Goal: Information Seeking & Learning: Understand process/instructions

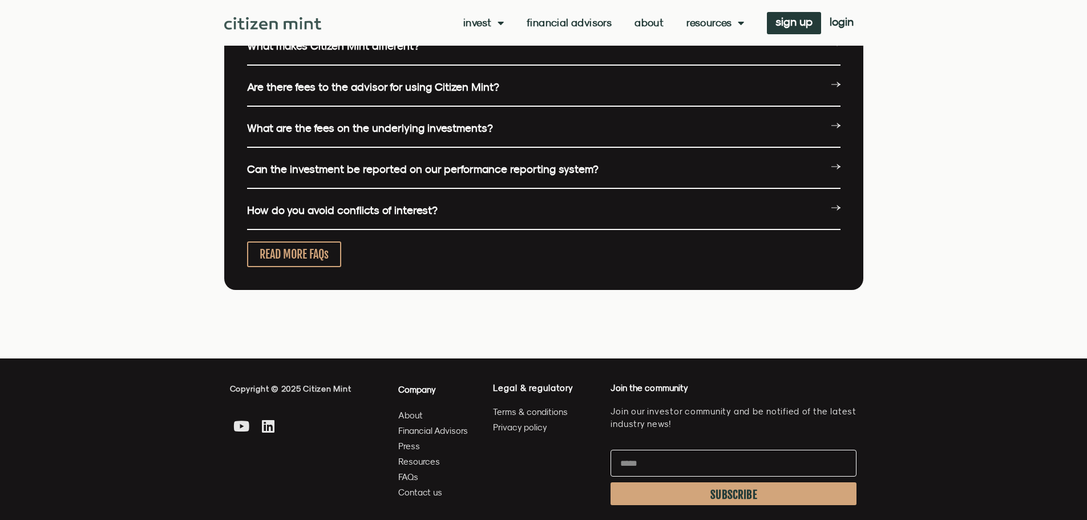
scroll to position [2698, 0]
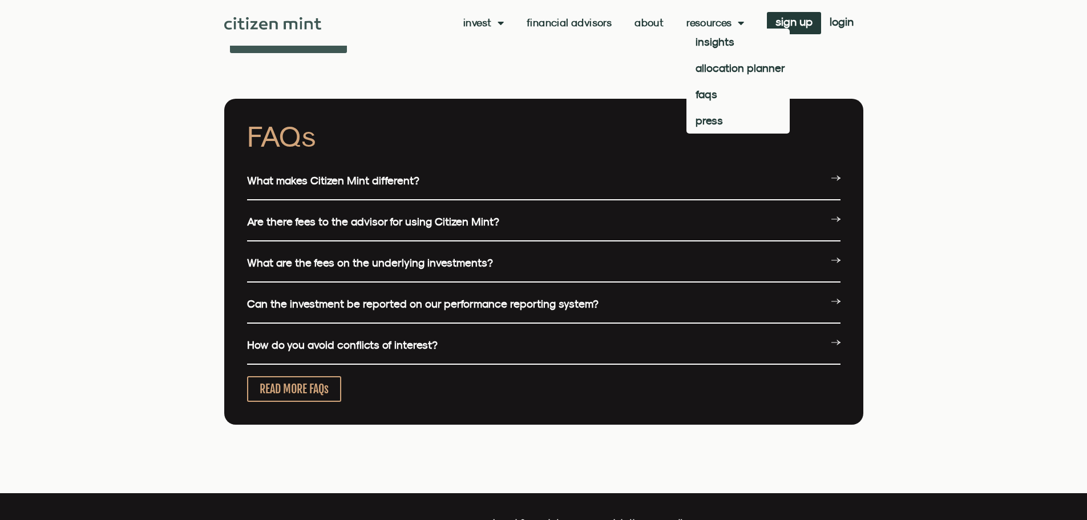
click at [735, 22] on span "Menu" at bounding box center [738, 23] width 12 height 22
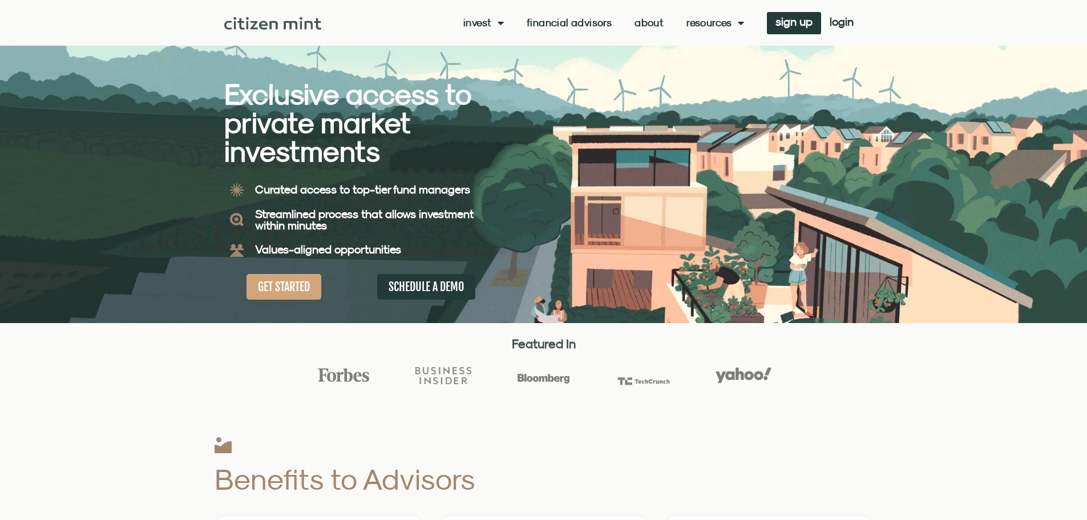
click at [735, 22] on span "Menu" at bounding box center [738, 23] width 12 height 22
click at [643, 23] on link "About" at bounding box center [648, 22] width 29 height 11
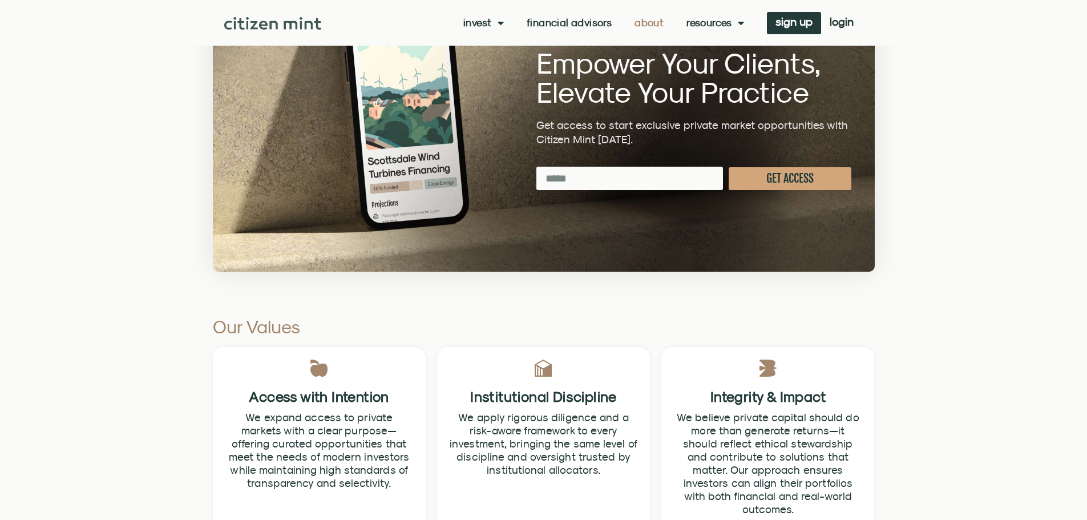
scroll to position [2966, 0]
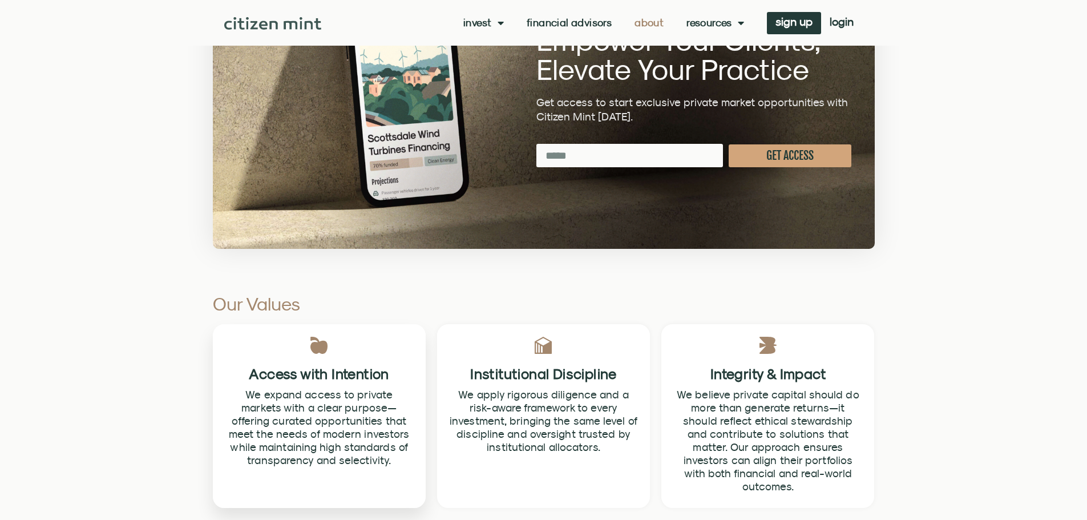
click at [330, 388] on span "We expand access to private markets with a clear purpose—offering curated oppor…" at bounding box center [319, 427] width 180 height 78
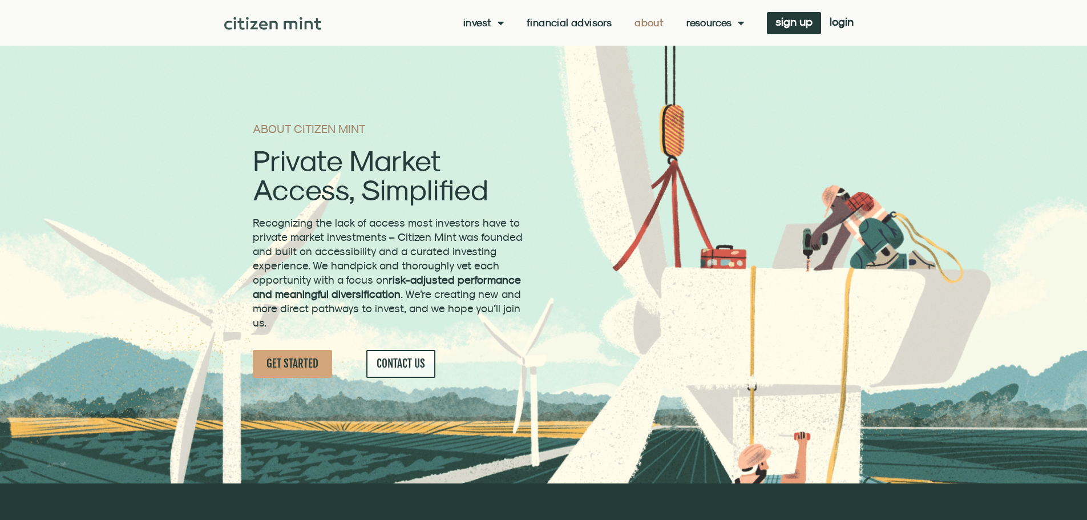
scroll to position [0, 0]
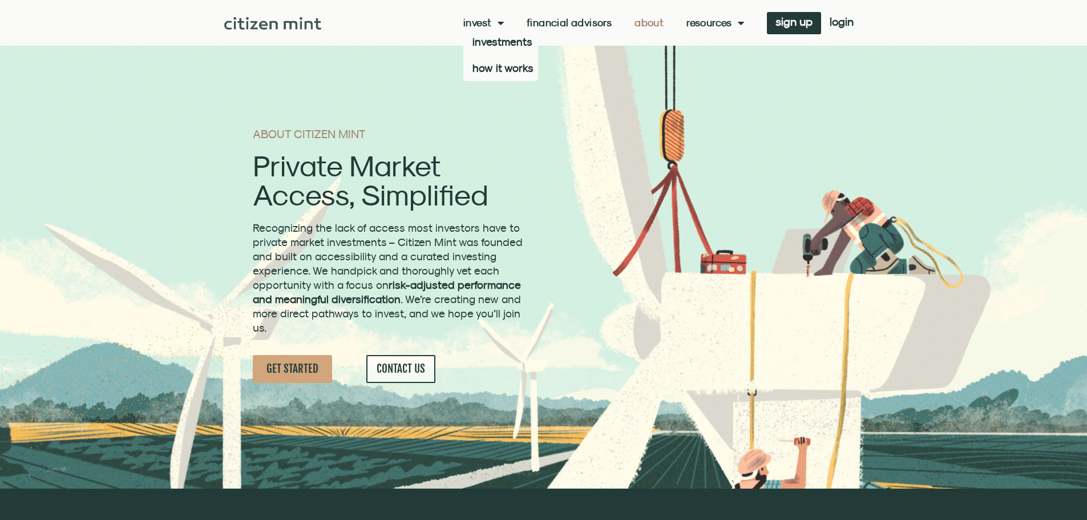
click at [492, 25] on span "Menu" at bounding box center [498, 23] width 12 height 22
click at [501, 66] on link "how it works" at bounding box center [500, 68] width 75 height 26
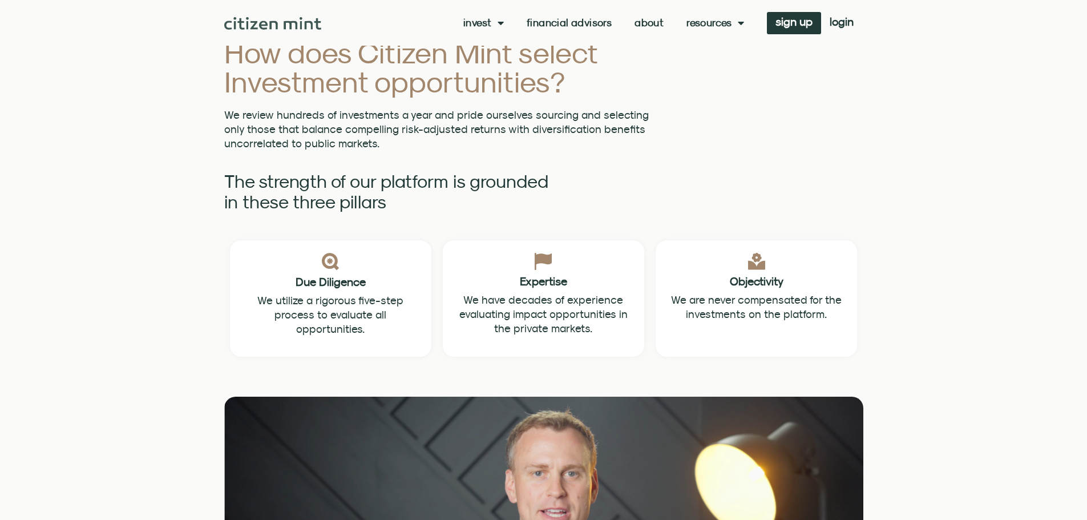
scroll to position [1141, 0]
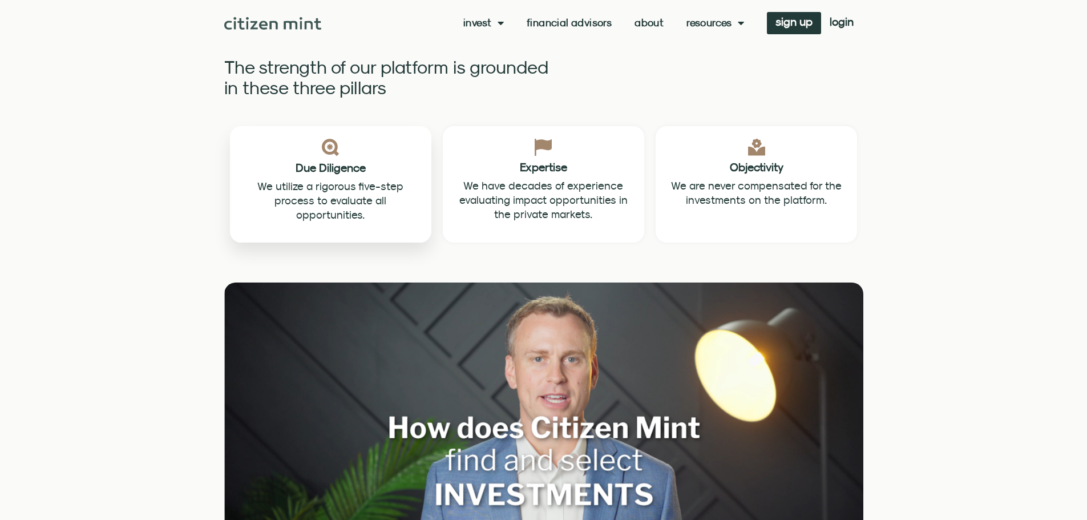
click at [343, 163] on div at bounding box center [330, 184] width 199 height 114
click at [546, 179] on span "We have decades of experience evaluating impact opportunities in the private ma…" at bounding box center [543, 199] width 168 height 41
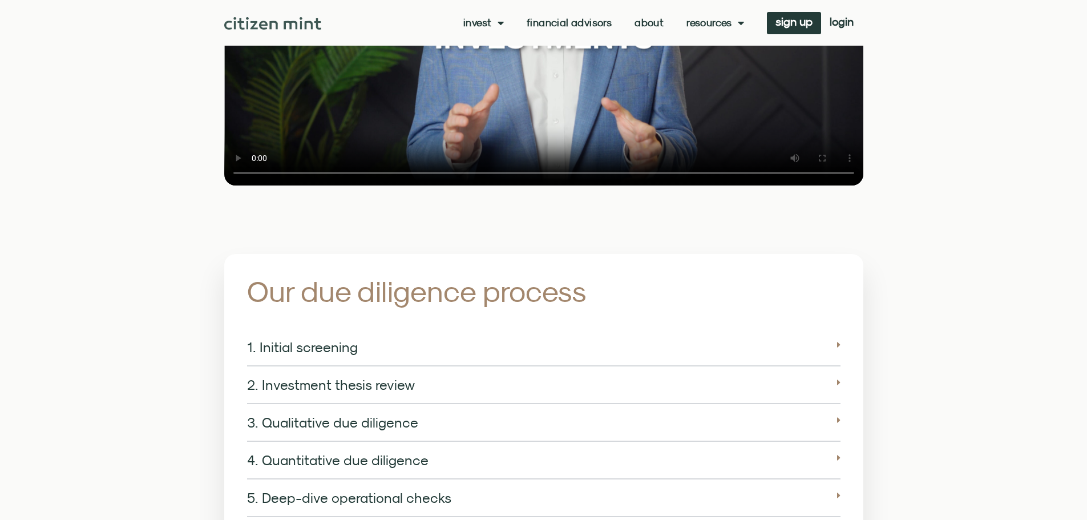
scroll to position [1711, 0]
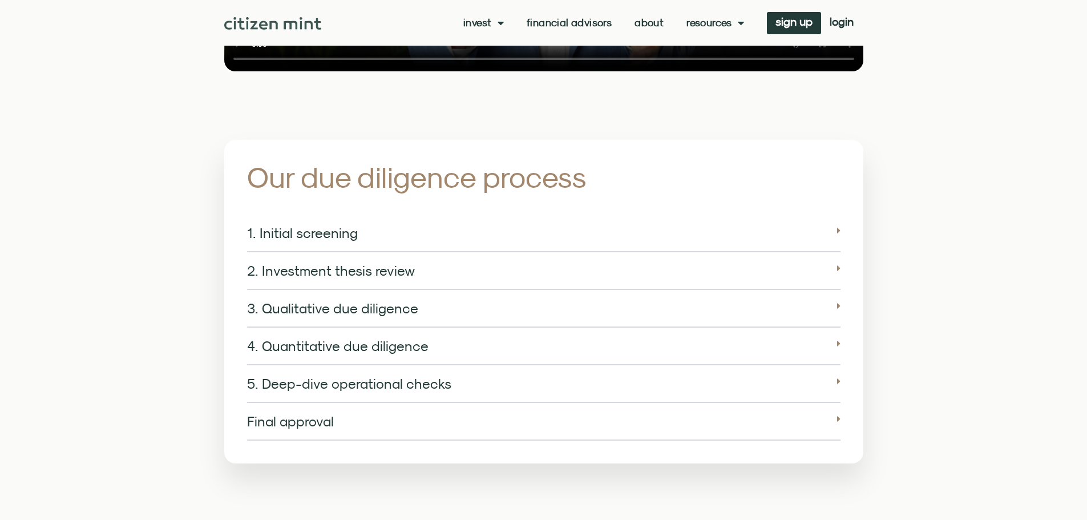
click at [327, 413] on link "Final approval" at bounding box center [290, 421] width 87 height 16
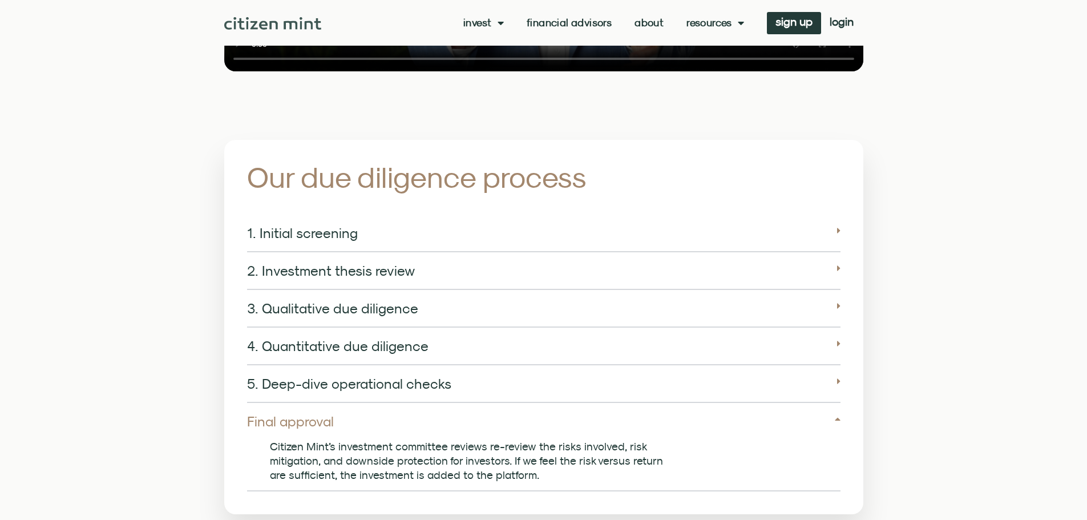
click at [321, 225] on link "1. Initial screening" at bounding box center [302, 233] width 111 height 16
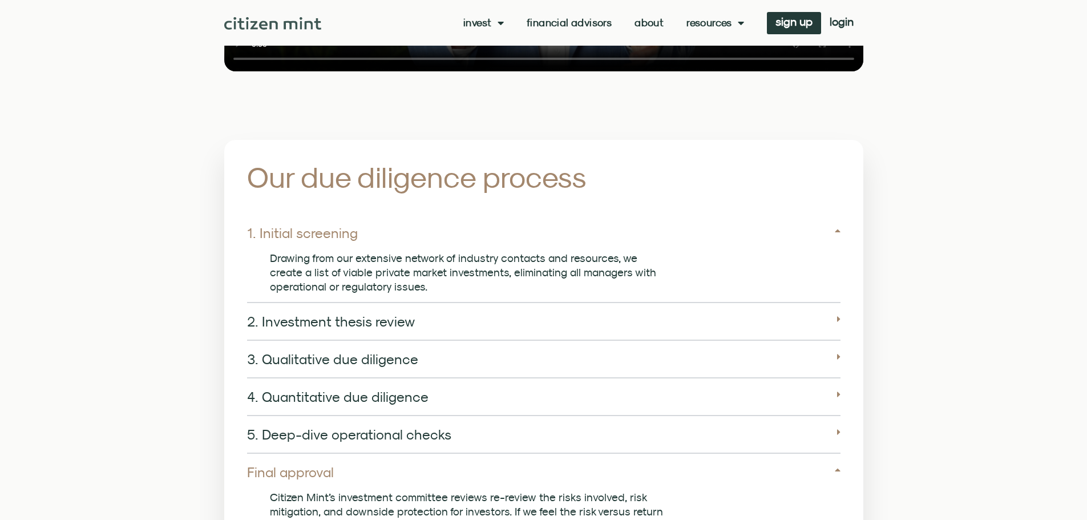
click at [354, 313] on link "2. Investment thesis review" at bounding box center [331, 321] width 168 height 16
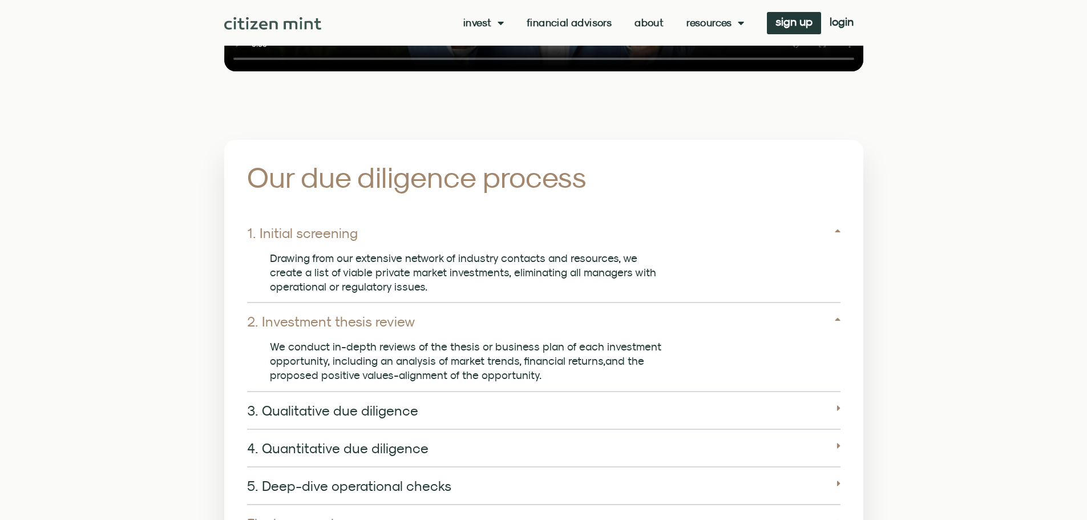
click at [373, 402] on link "3. Qualitative due diligence" at bounding box center [332, 410] width 171 height 16
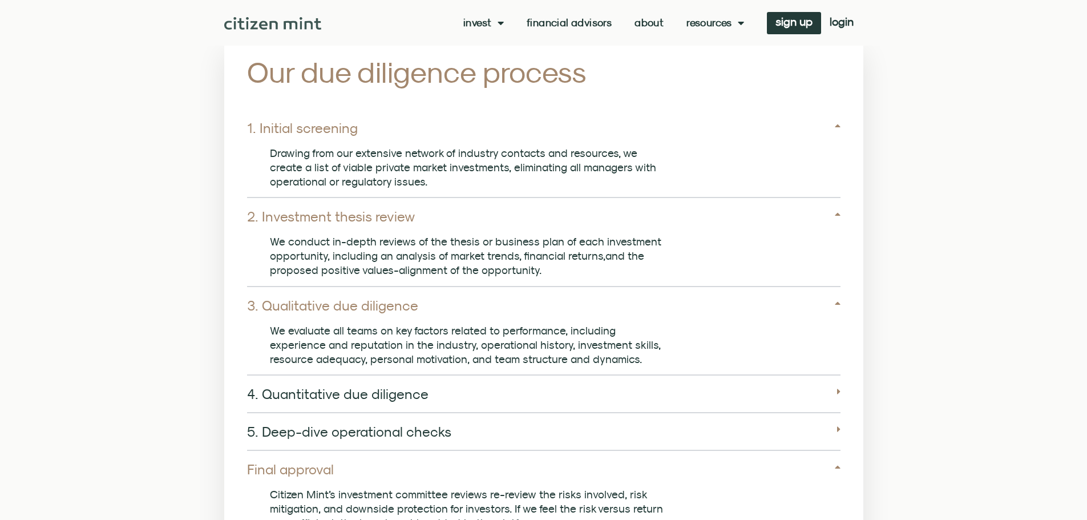
scroll to position [1825, 0]
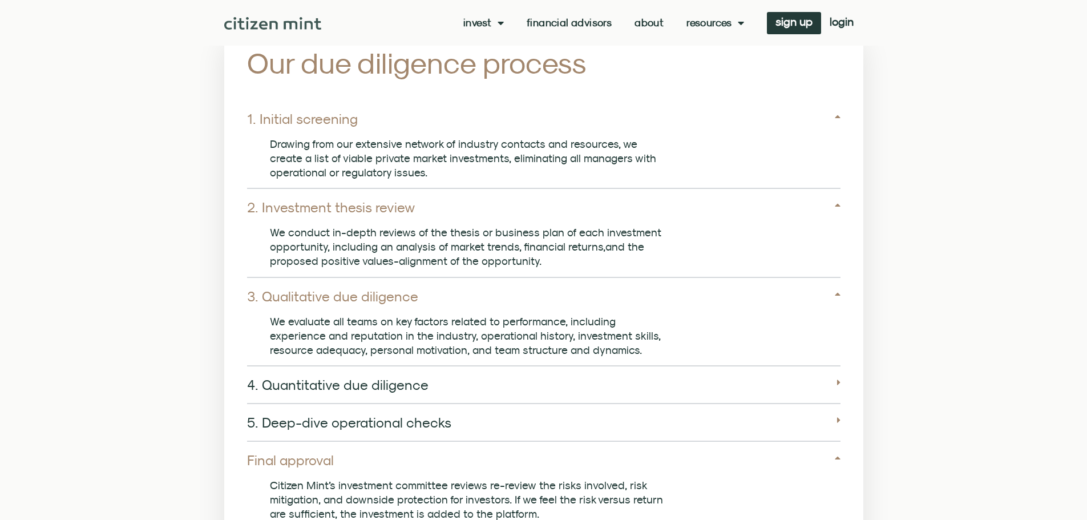
click at [384, 376] on link "4. Quantitative due diligence" at bounding box center [337, 384] width 181 height 16
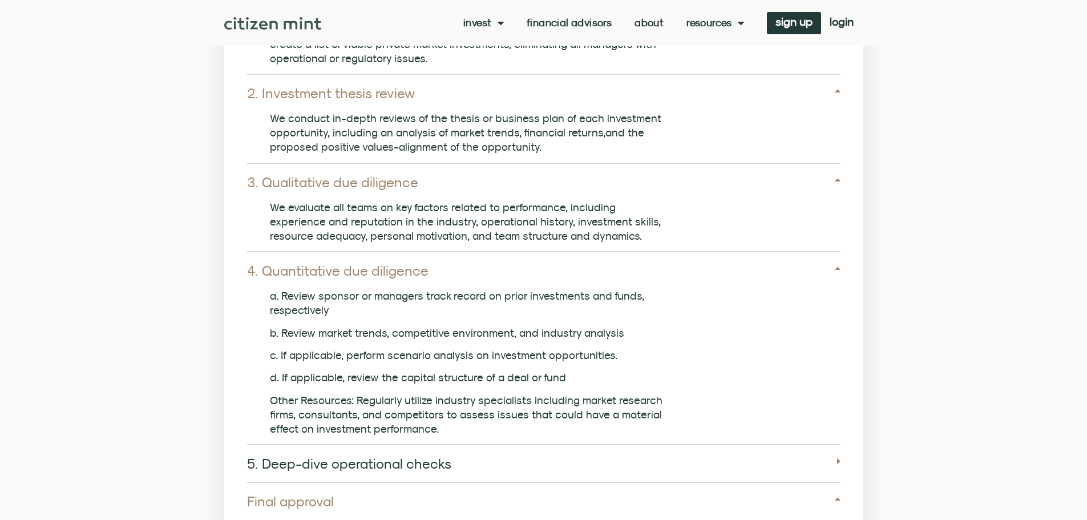
scroll to position [2053, 0]
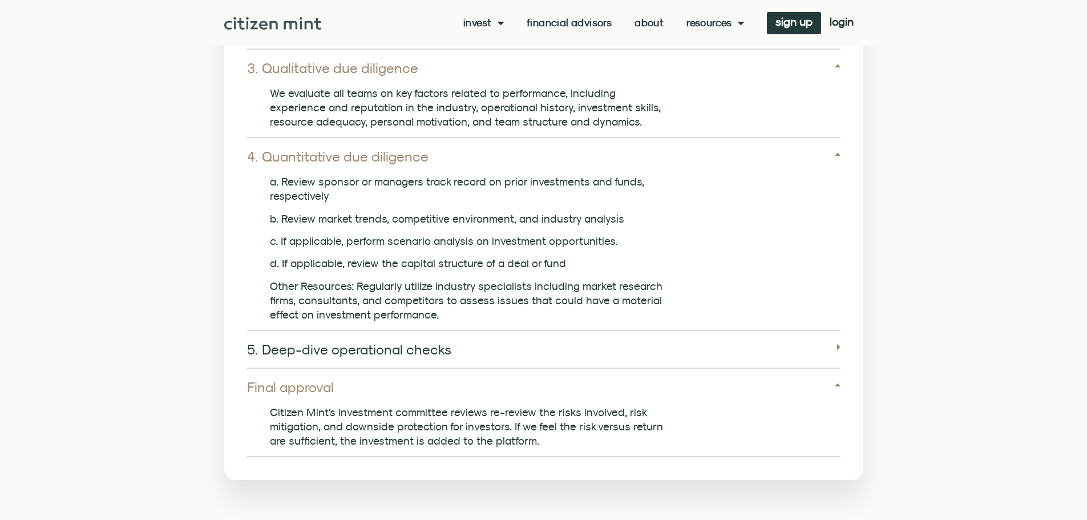
click at [383, 341] on link "5. Deep-dive operational checks" at bounding box center [349, 349] width 204 height 16
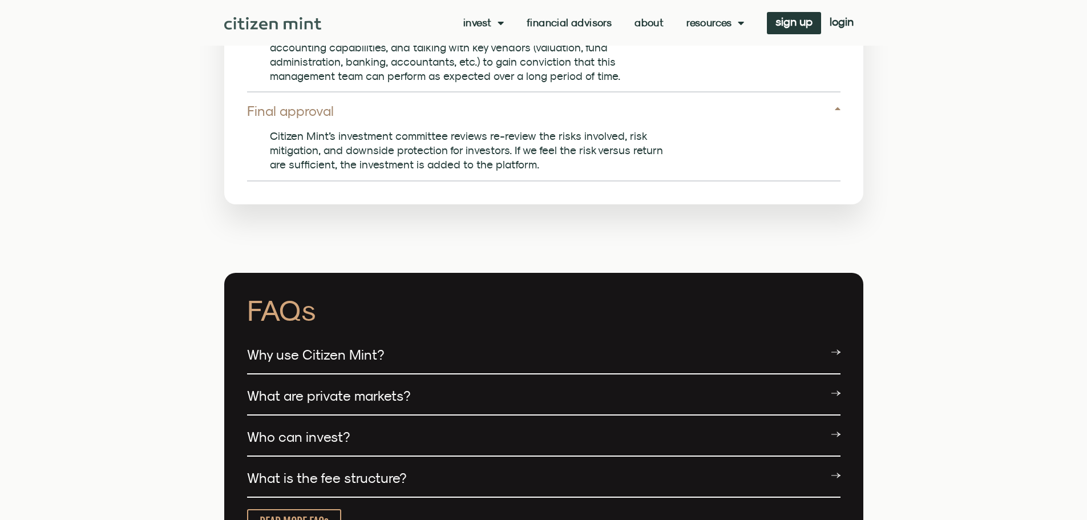
scroll to position [2396, 0]
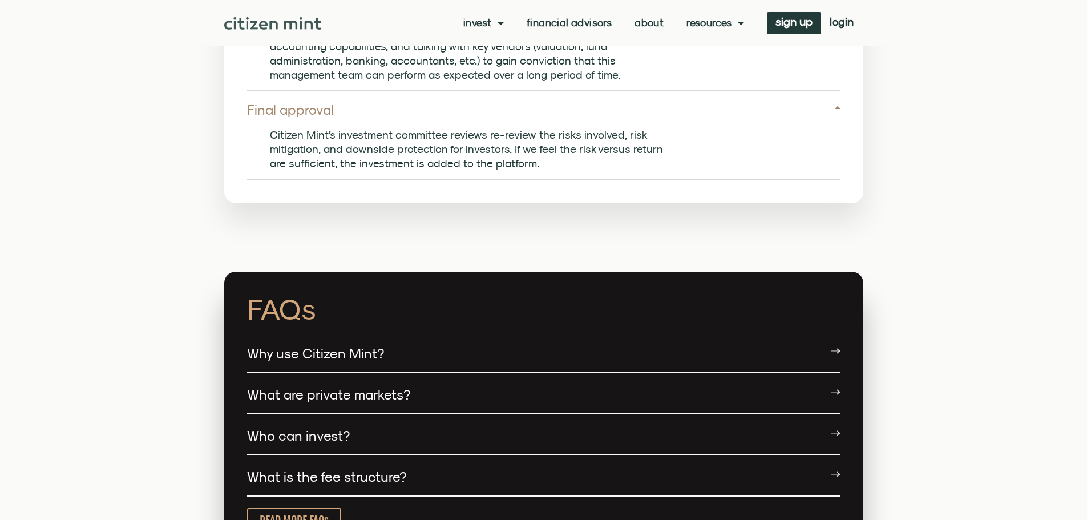
click at [360, 345] on link "Why use Citizen Mint?" at bounding box center [315, 353] width 137 height 16
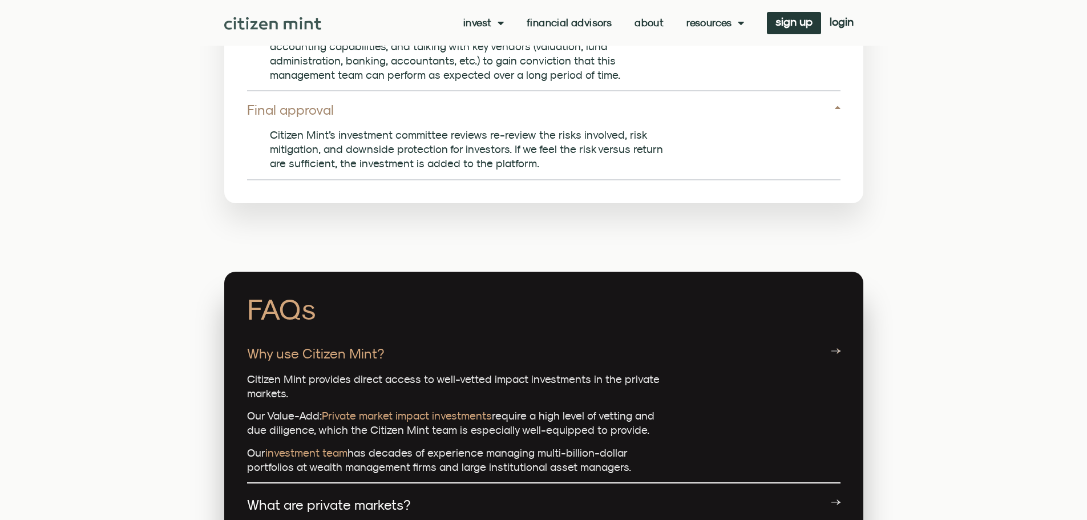
click at [411, 409] on link "Private market impact investments" at bounding box center [407, 415] width 170 height 13
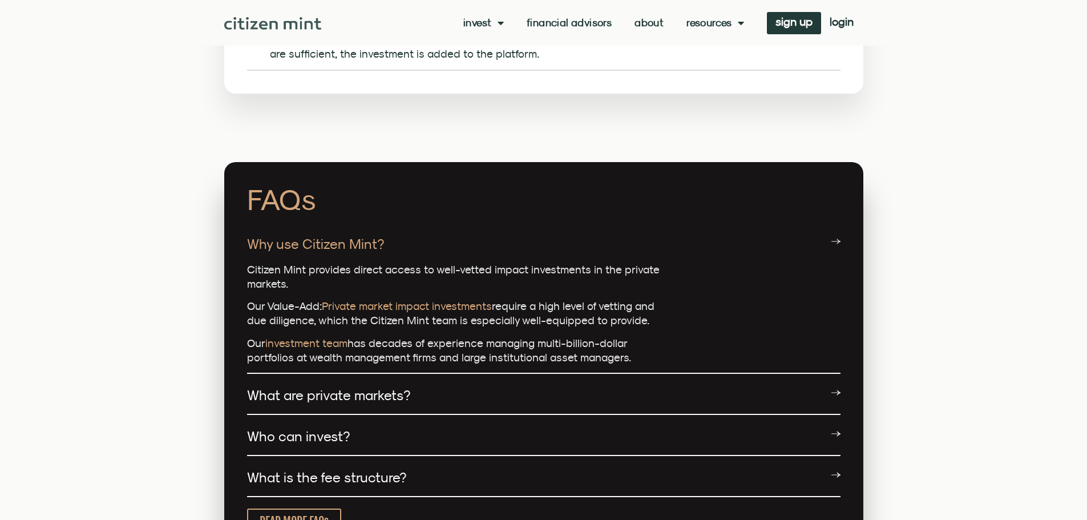
scroll to position [2510, 0]
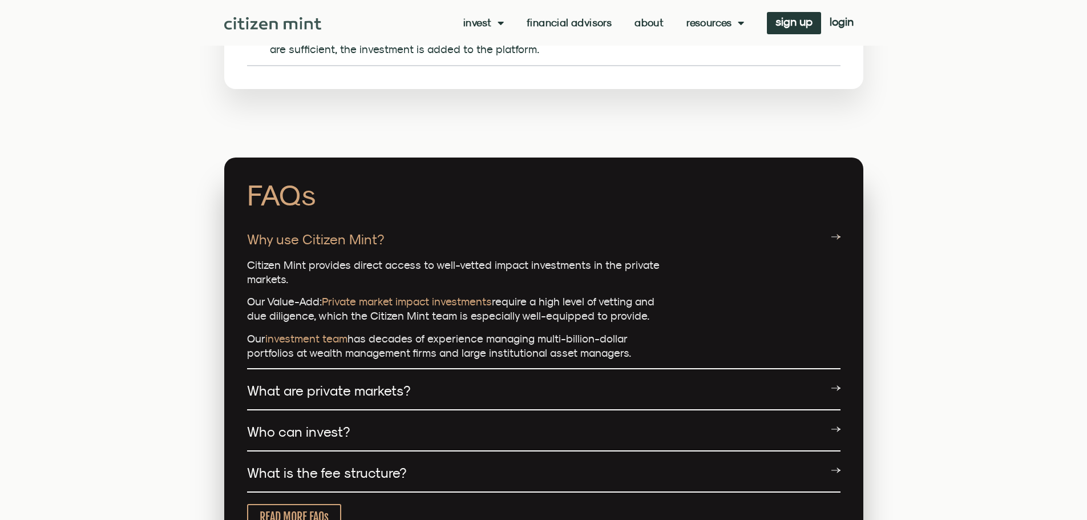
click at [348, 382] on link "What are private markets?" at bounding box center [328, 390] width 163 height 16
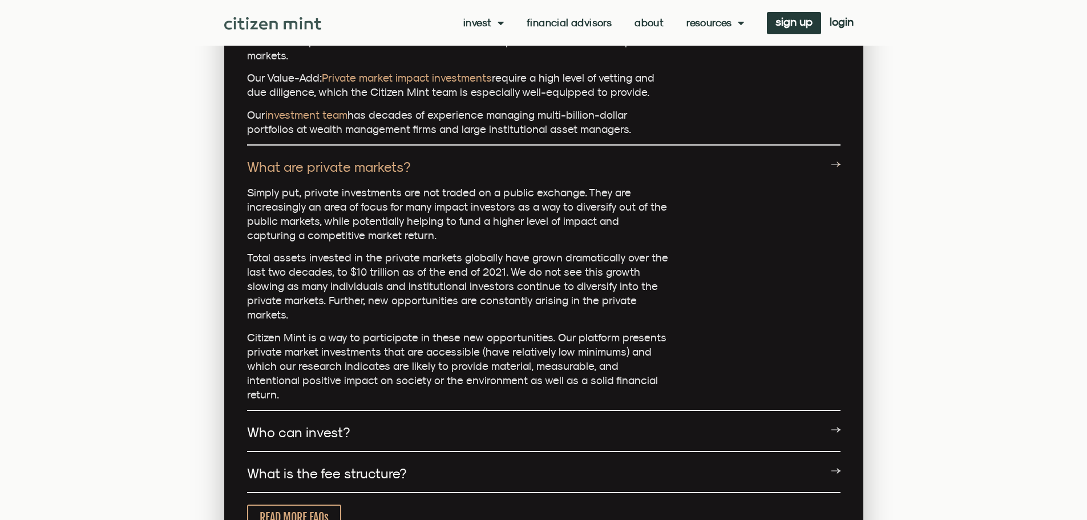
scroll to position [2738, 0]
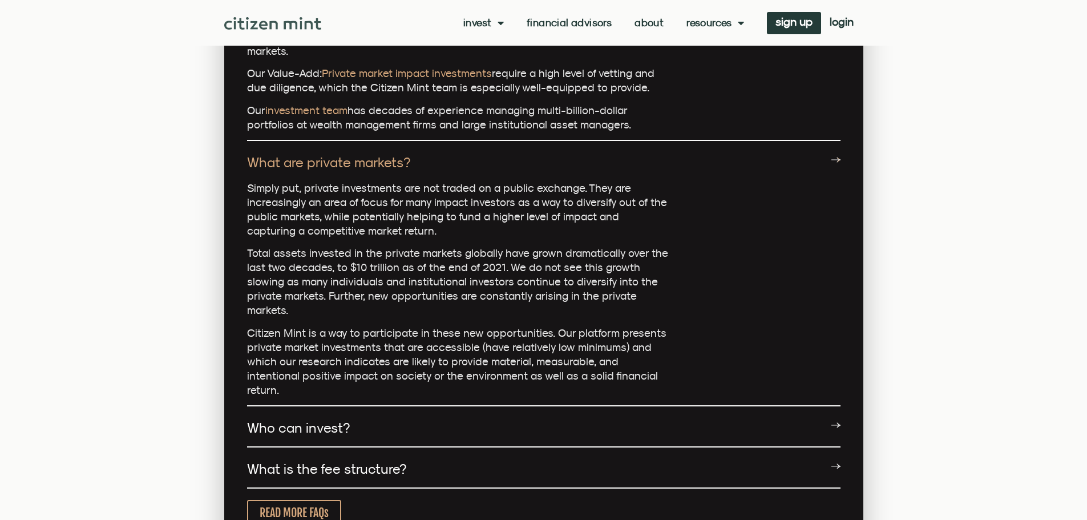
click at [310, 419] on link "Who can invest?" at bounding box center [298, 427] width 103 height 16
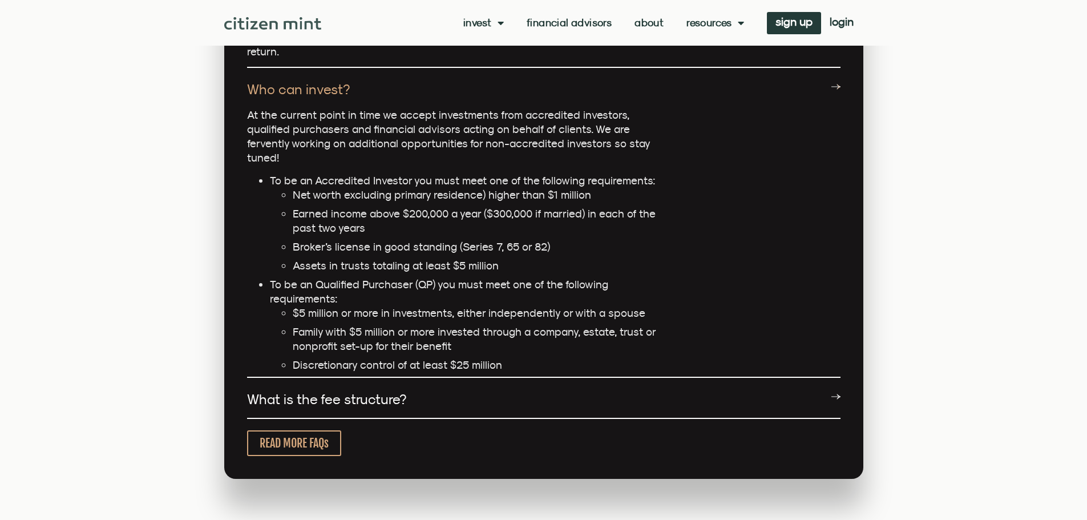
scroll to position [3080, 0]
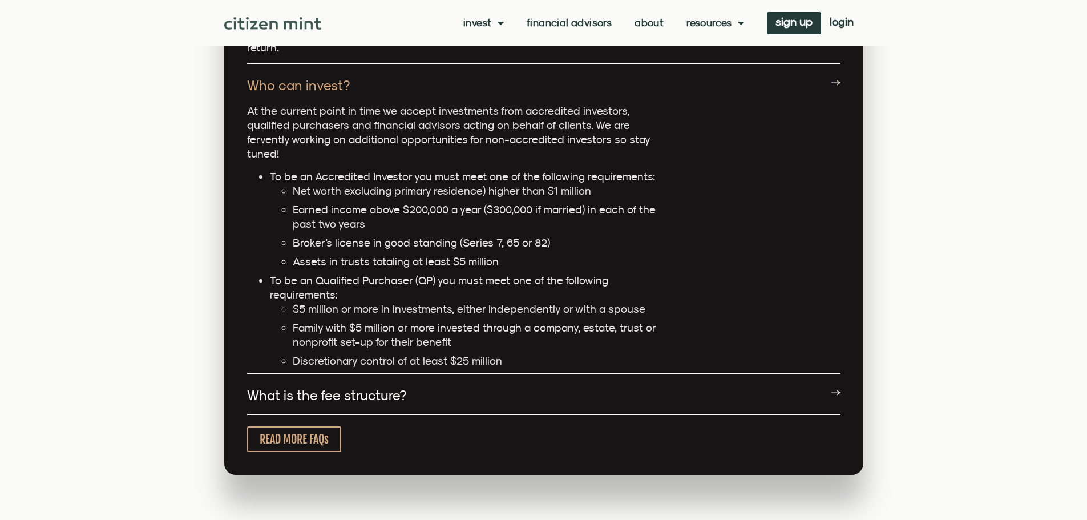
click at [358, 387] on link "What is the fee structure?" at bounding box center [326, 395] width 159 height 16
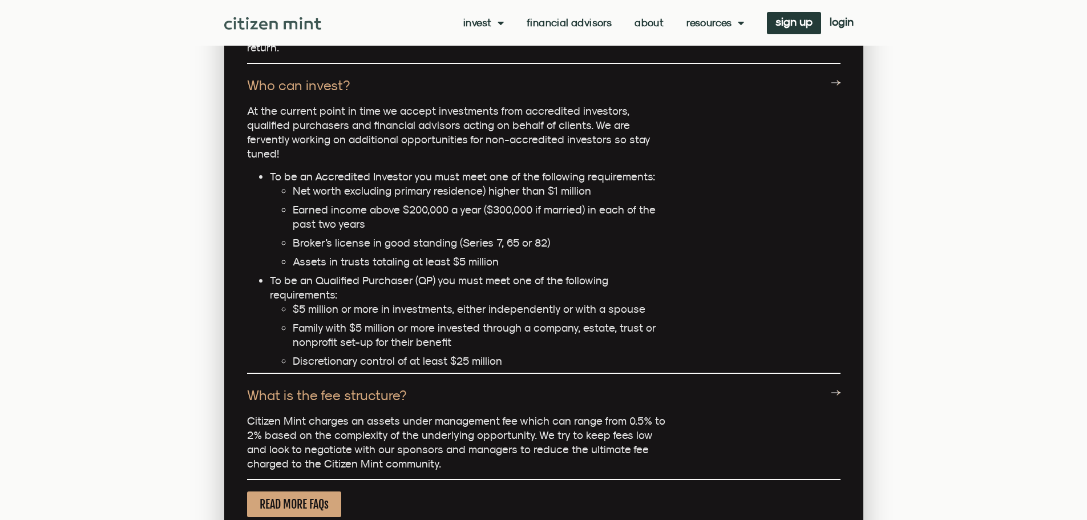
click at [322, 497] on span "READ MORE FAQs" at bounding box center [294, 504] width 69 height 14
